Goal: Task Accomplishment & Management: Use online tool/utility

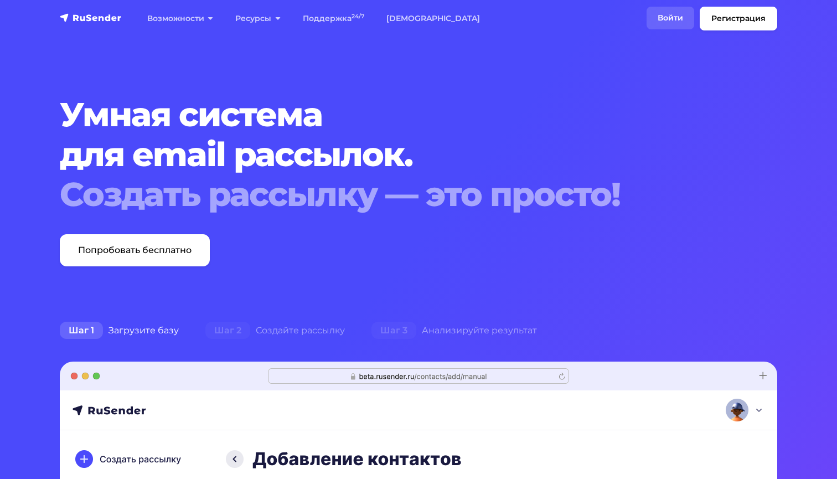
click at [677, 28] on link "Войти" at bounding box center [671, 18] width 48 height 23
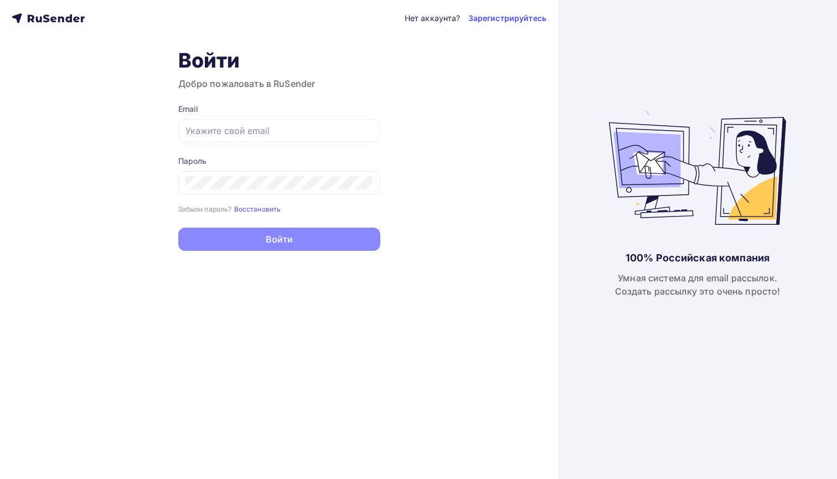
click at [319, 144] on form "Email Пароль Забыли пароль? Восстановить Забыли пароль? Восстановить Войти Нет …" at bounding box center [279, 177] width 202 height 147
click at [319, 137] on div at bounding box center [279, 130] width 202 height 23
paste input "[EMAIL_ADDRESS][DOMAIN_NAME]"
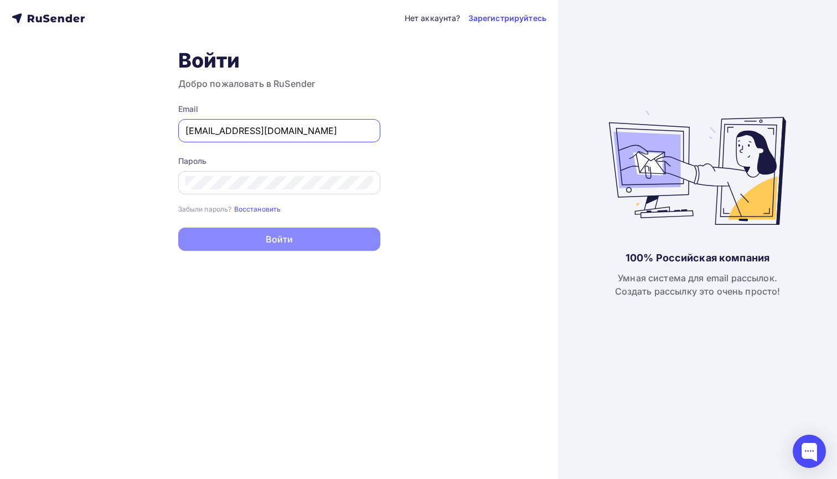
type input "[EMAIL_ADDRESS][DOMAIN_NAME]"
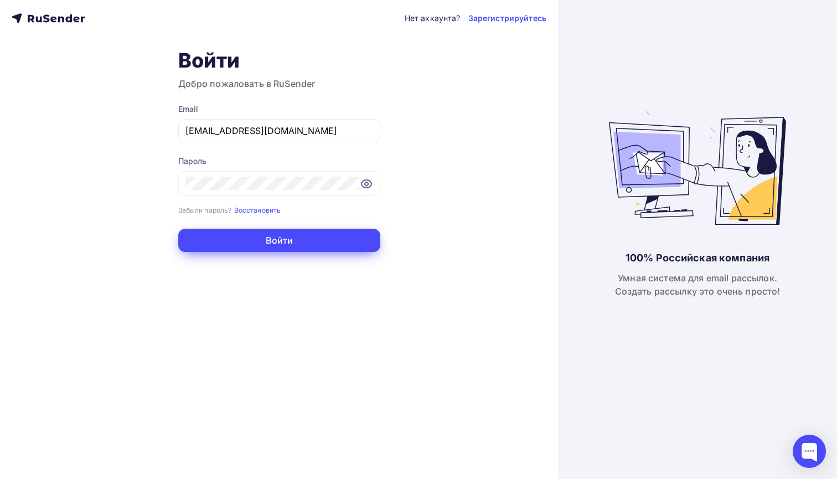
click at [293, 232] on button "Войти" at bounding box center [279, 240] width 202 height 23
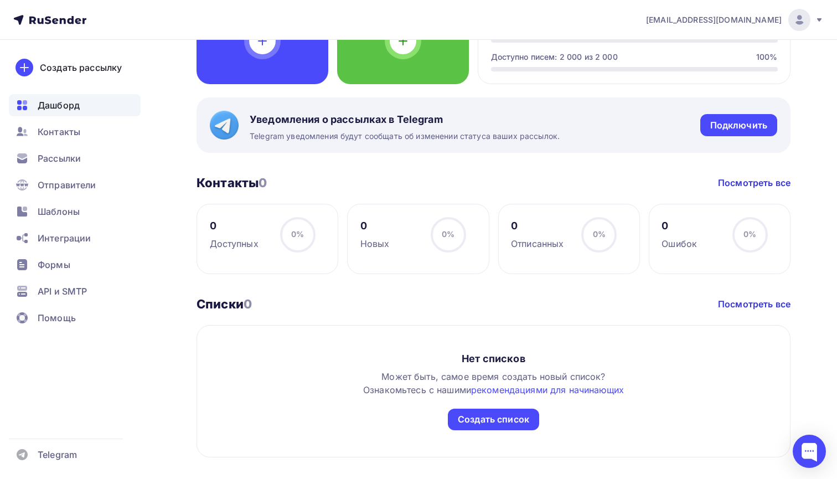
scroll to position [382, 0]
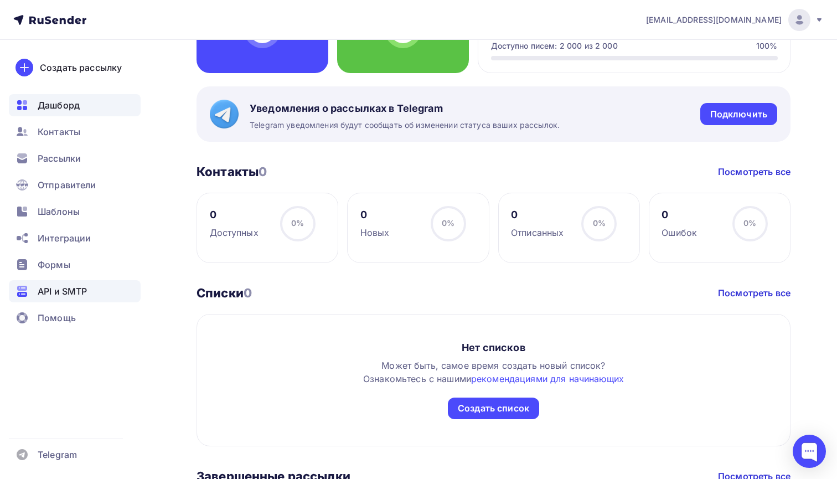
click at [82, 287] on span "API и SMTP" at bounding box center [62, 291] width 49 height 13
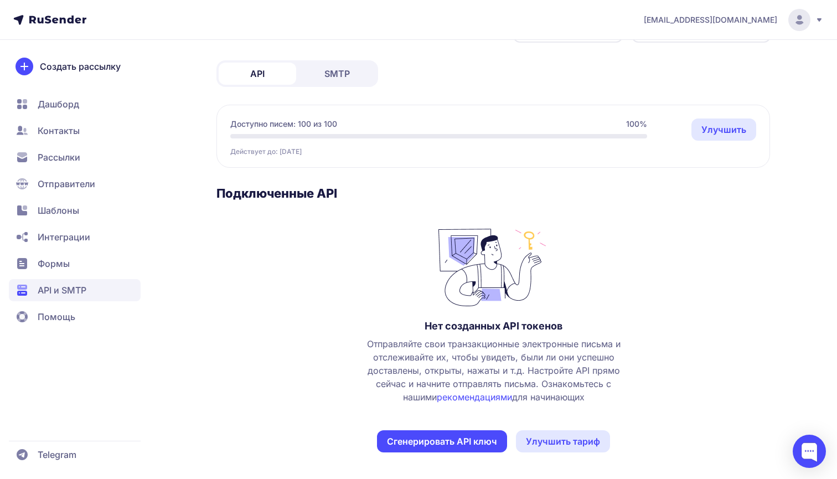
scroll to position [44, 0]
click at [423, 433] on button "Сгенерировать API ключ" at bounding box center [442, 441] width 130 height 22
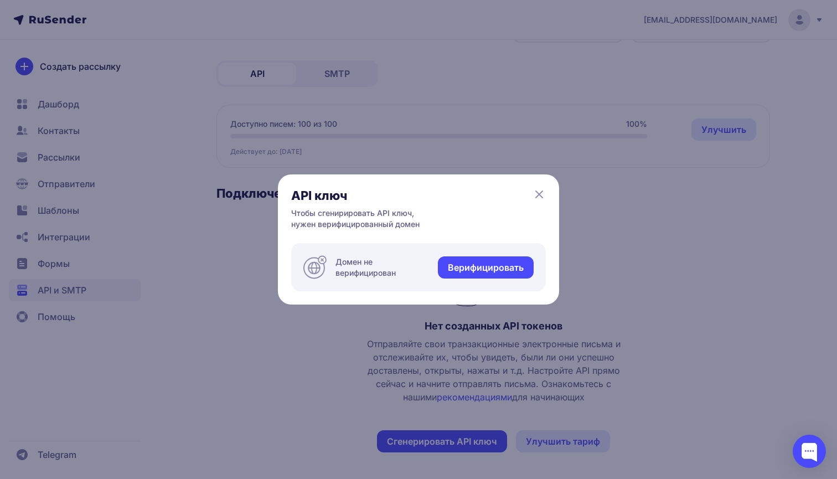
scroll to position [24, 0]
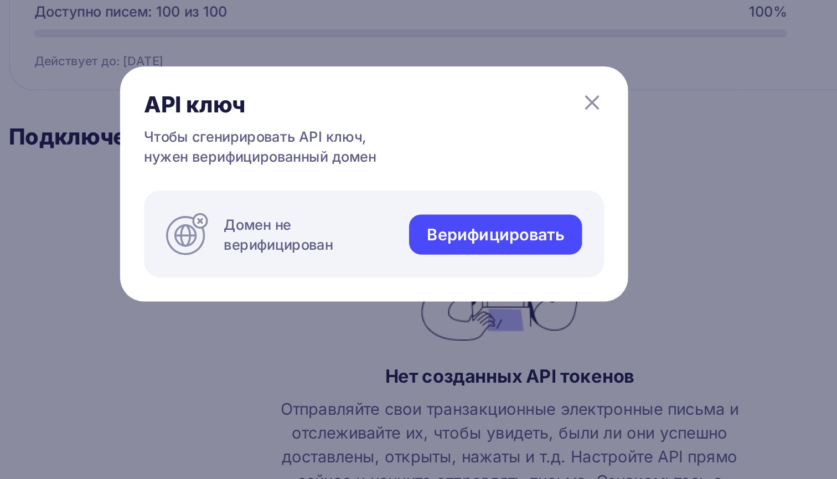
click at [438, 256] on link "Верифицировать" at bounding box center [486, 267] width 96 height 22
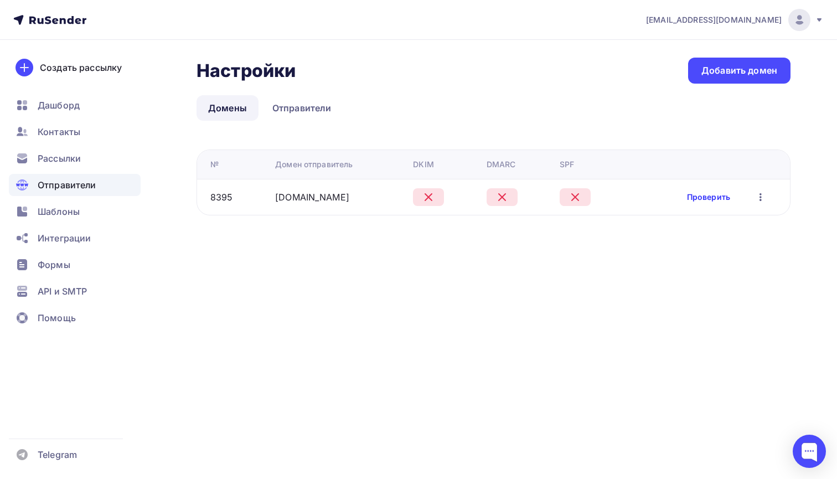
click at [696, 199] on link "Проверить" at bounding box center [708, 197] width 43 height 11
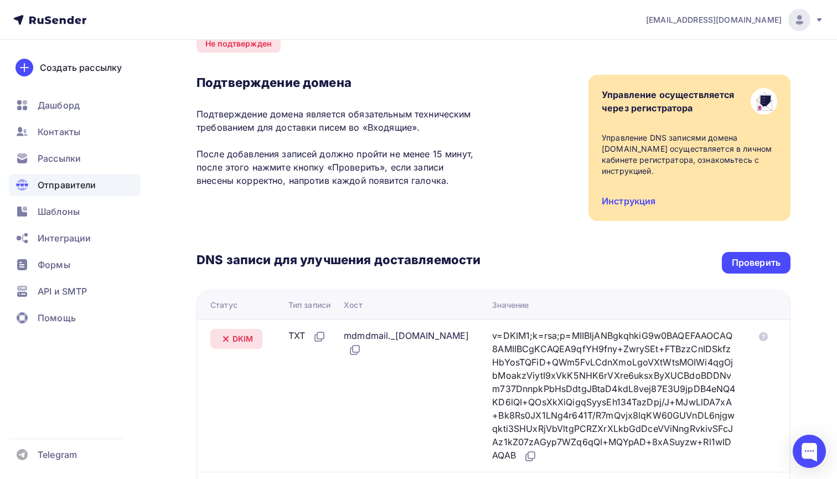
scroll to position [56, 0]
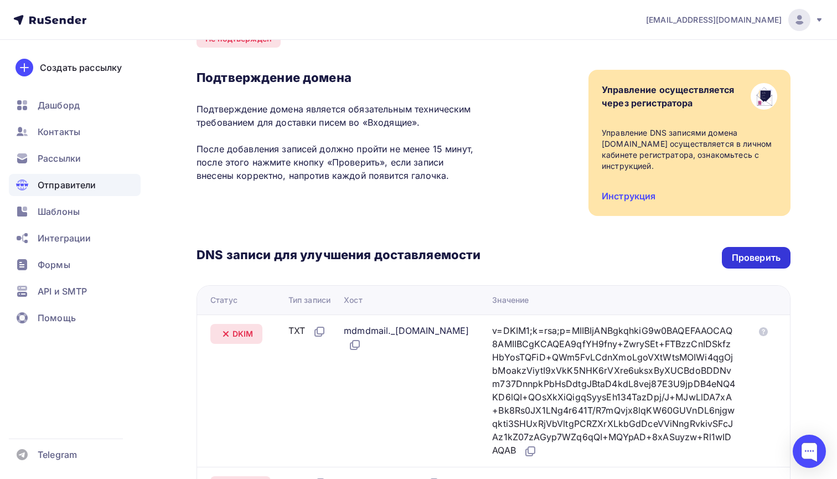
click at [756, 260] on div "Проверить" at bounding box center [756, 257] width 49 height 13
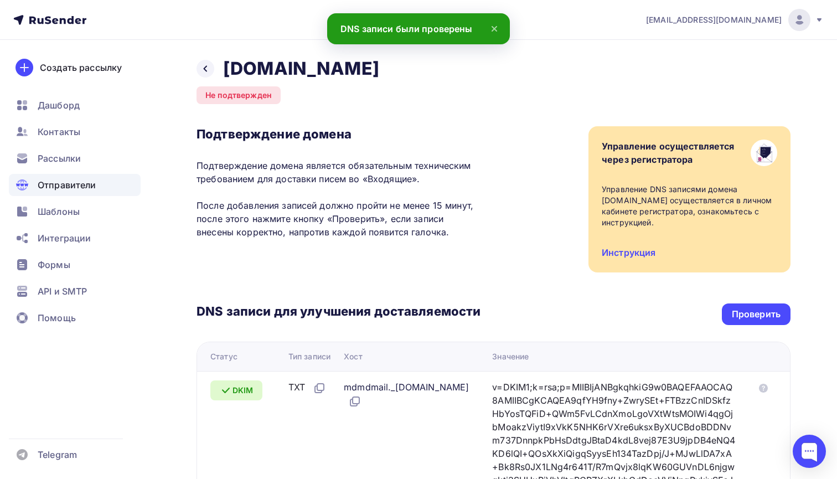
scroll to position [0, 0]
click at [74, 131] on span "Контакты" at bounding box center [59, 131] width 43 height 13
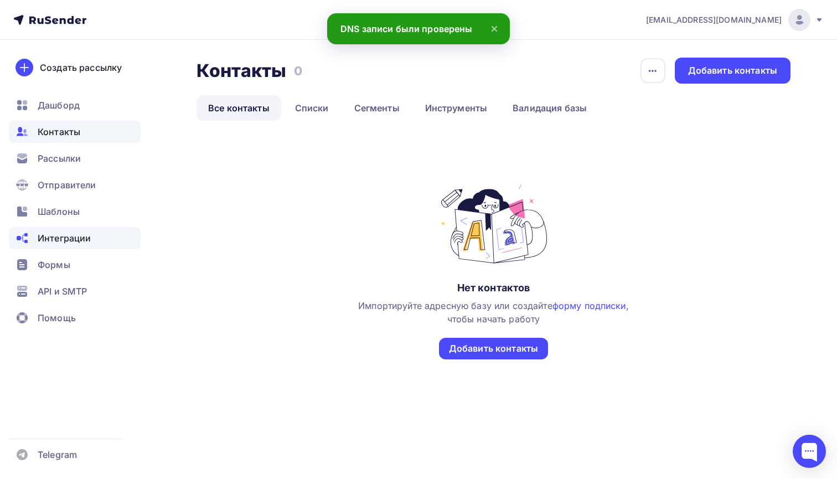
click at [99, 245] on div "Интеграции" at bounding box center [75, 238] width 132 height 22
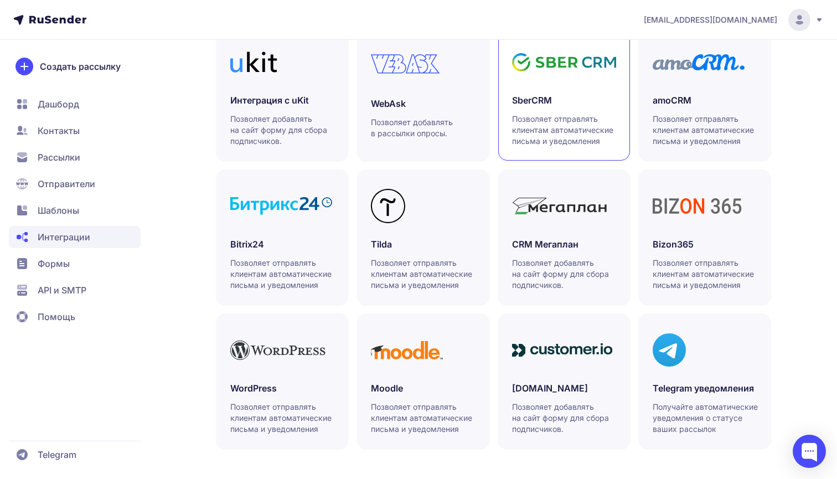
scroll to position [282, 0]
